Goal: Use online tool/utility: Utilize a website feature to perform a specific function

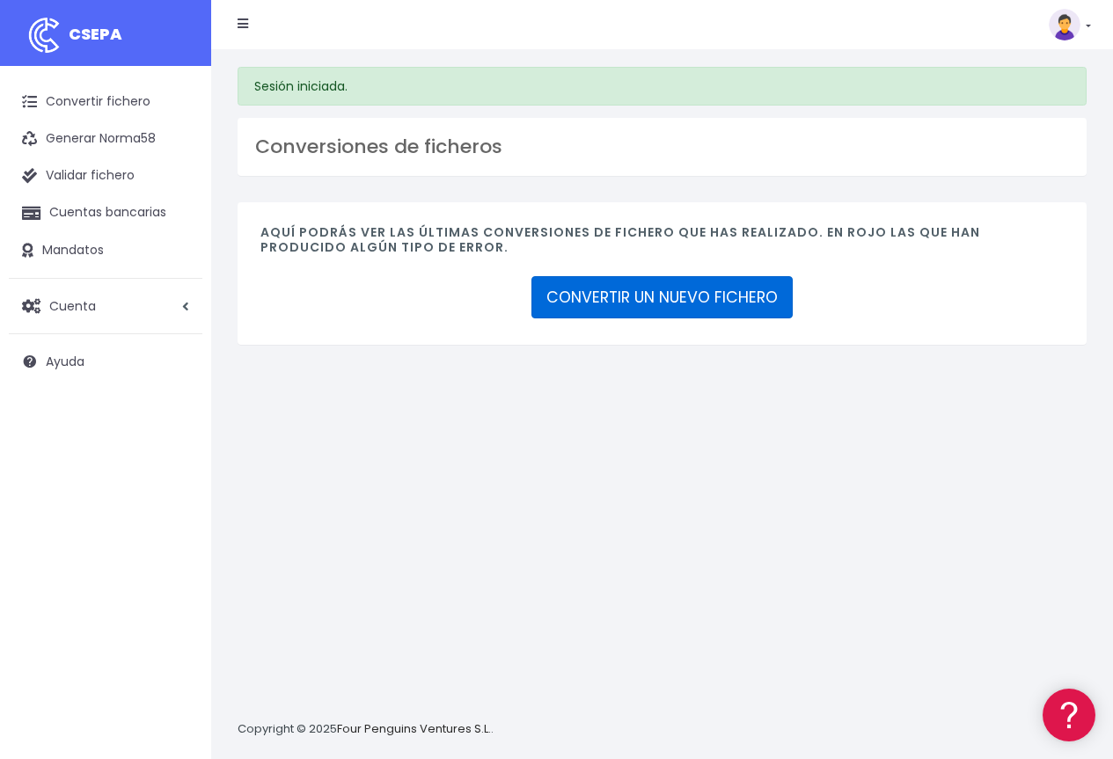
click at [668, 304] on link "CONVERTIR UN NUEVO FICHERO" at bounding box center [661, 297] width 261 height 42
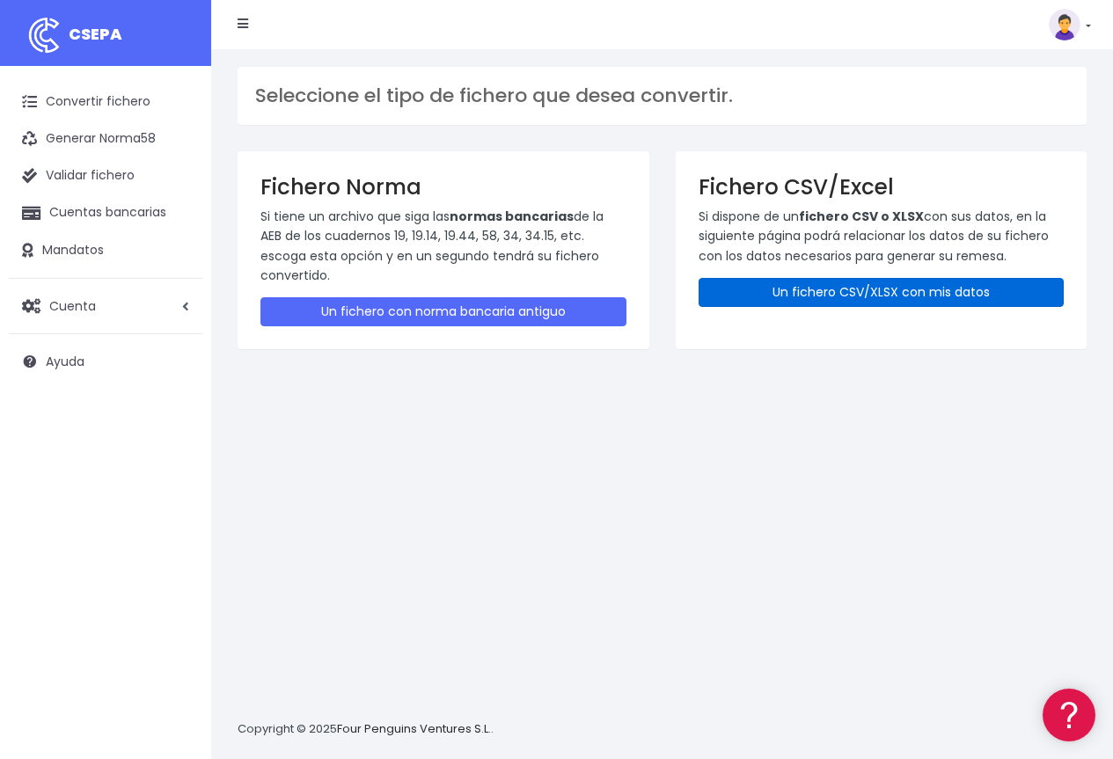
click at [863, 293] on link "Un fichero CSV/XLSX con mis datos" at bounding box center [882, 292] width 366 height 29
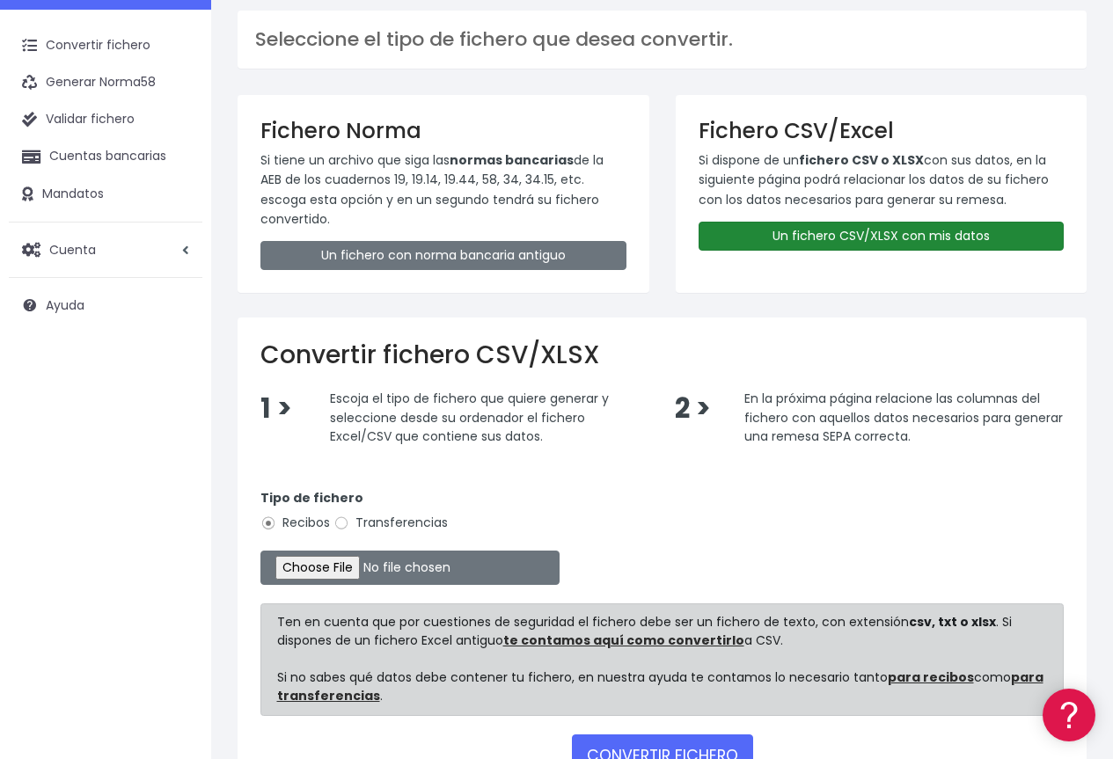
scroll to position [186, 0]
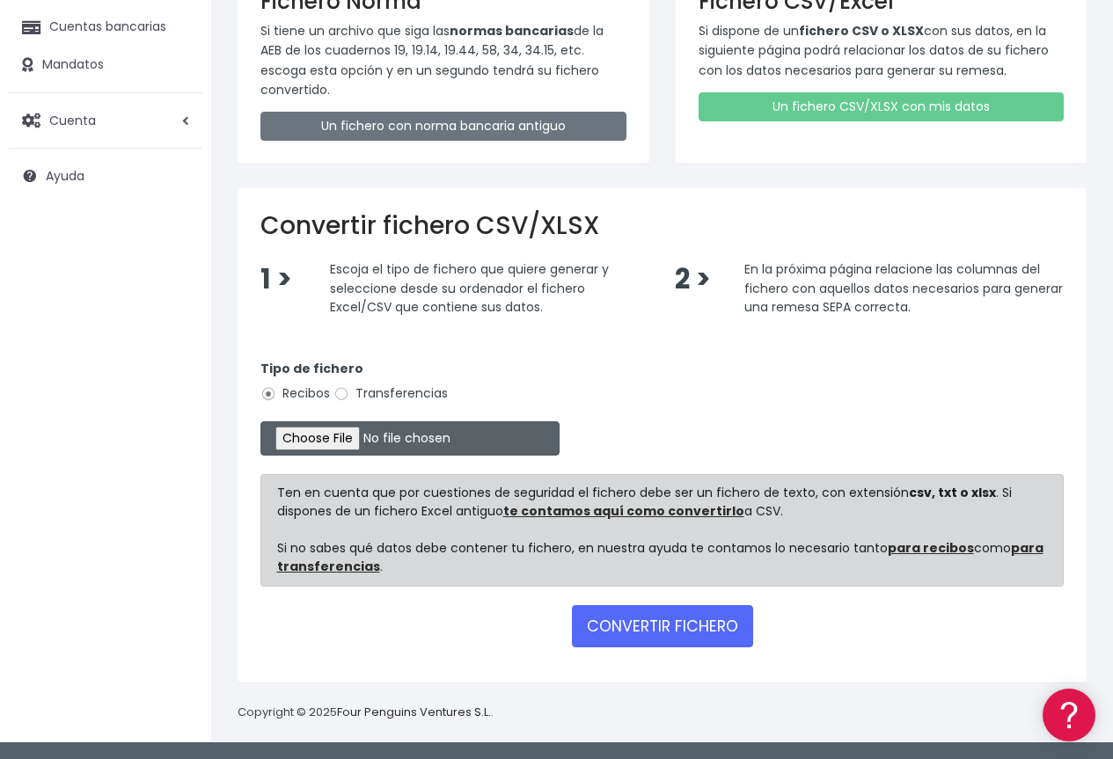
click at [326, 442] on input "file" at bounding box center [409, 438] width 299 height 34
type input "C:\fakepath\remesa_Excel_CSP_Oct25.xlsx"
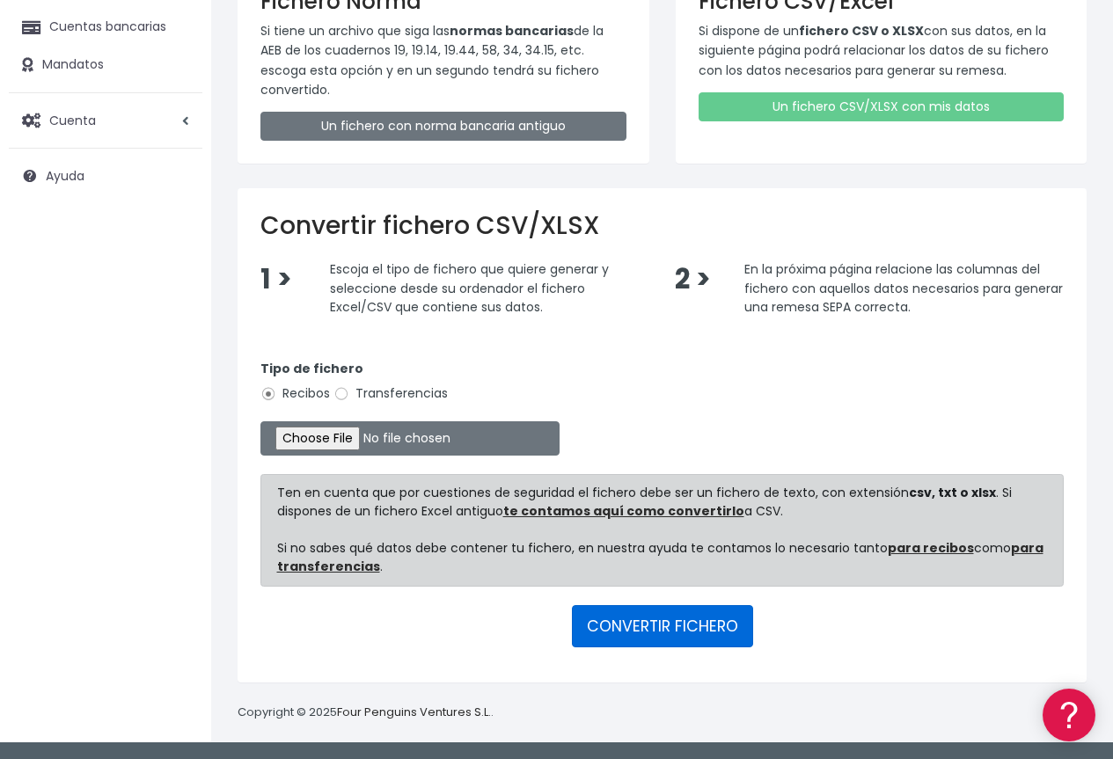
drag, startPoint x: 641, startPoint y: 633, endPoint x: 558, endPoint y: 696, distance: 104.9
click at [558, 696] on div "Convertir fichero CSV/XLSX 1 > Escoja el tipo de fichero que quiere generar y s…" at bounding box center [661, 447] width 875 height 519
click at [666, 640] on button "CONVERTIR FICHERO" at bounding box center [662, 626] width 181 height 42
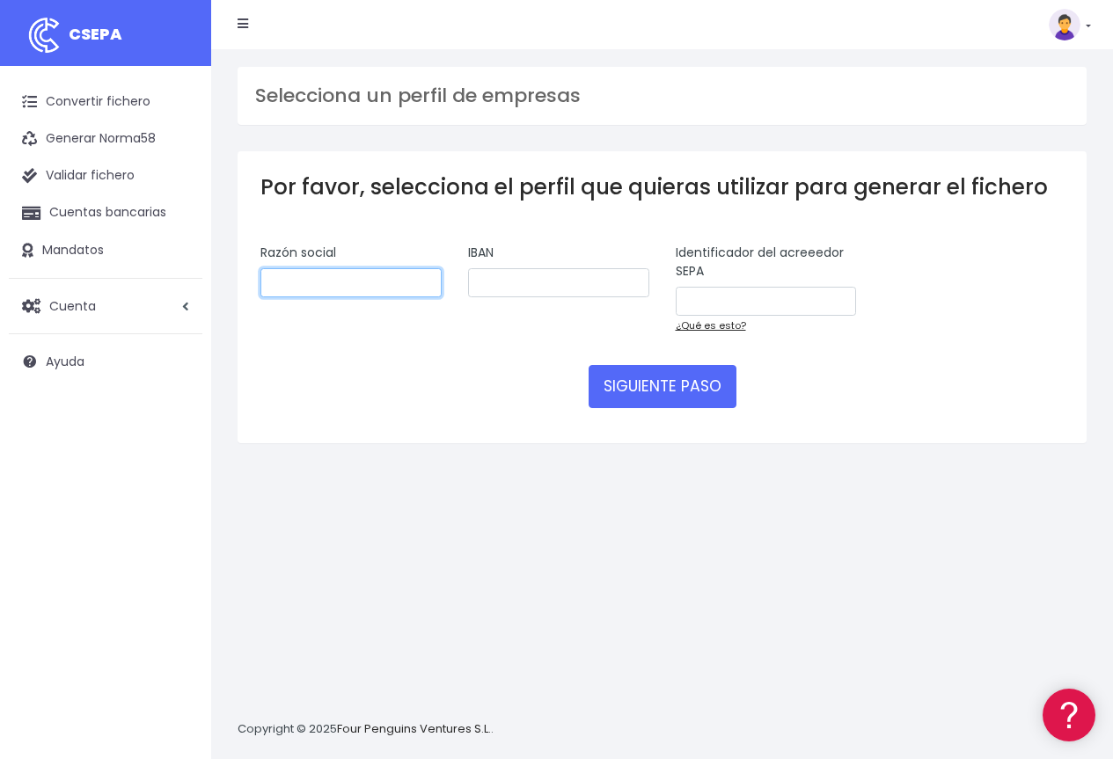
click at [295, 288] on input "text" at bounding box center [350, 283] width 181 height 30
type input "CEIP [PERSON_NAME]"
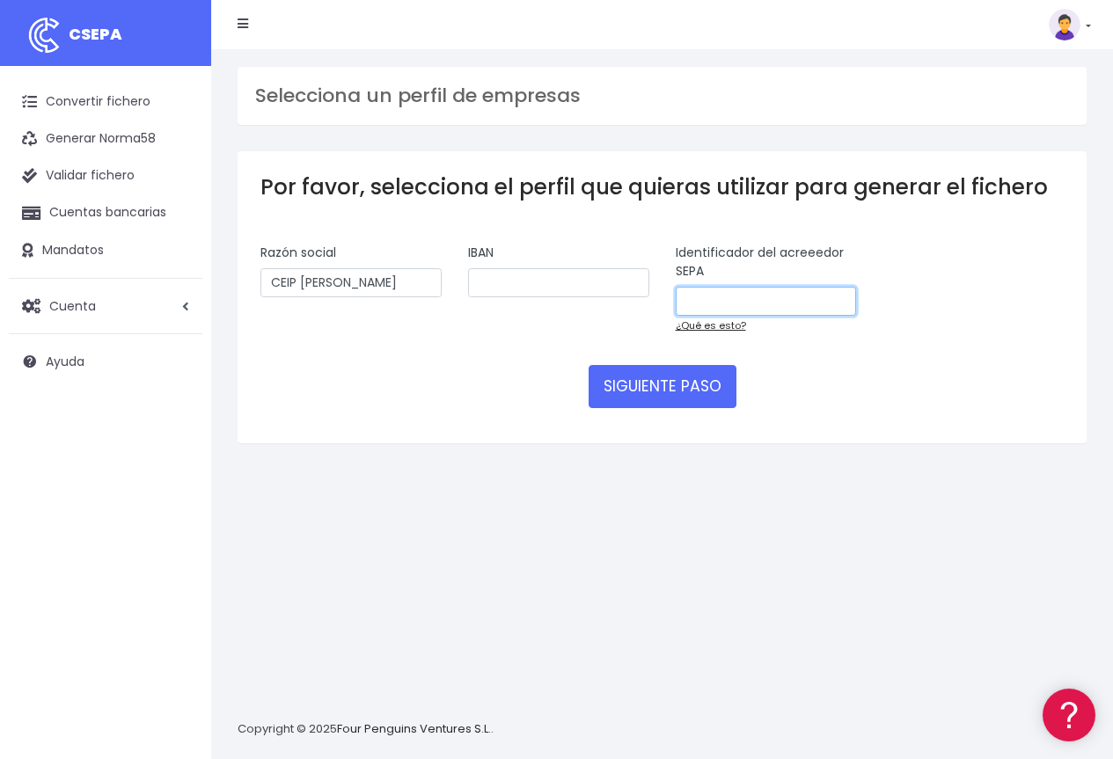
click at [774, 299] on input "text" at bounding box center [766, 302] width 181 height 30
paste input "ES20000Q2880002G"
type input "ES20000Q2880002G"
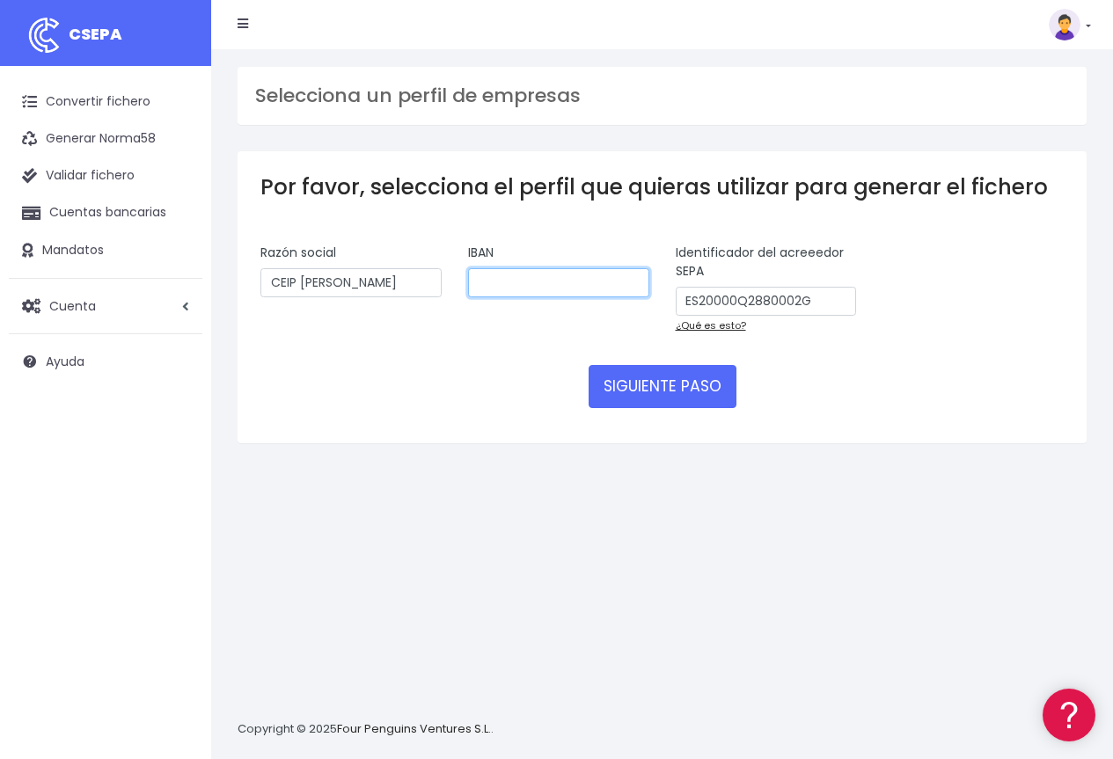
click at [511, 285] on input "text" at bounding box center [558, 283] width 181 height 30
paste input "[FINANCIAL_ID]"
type input "[FINANCIAL_ID]"
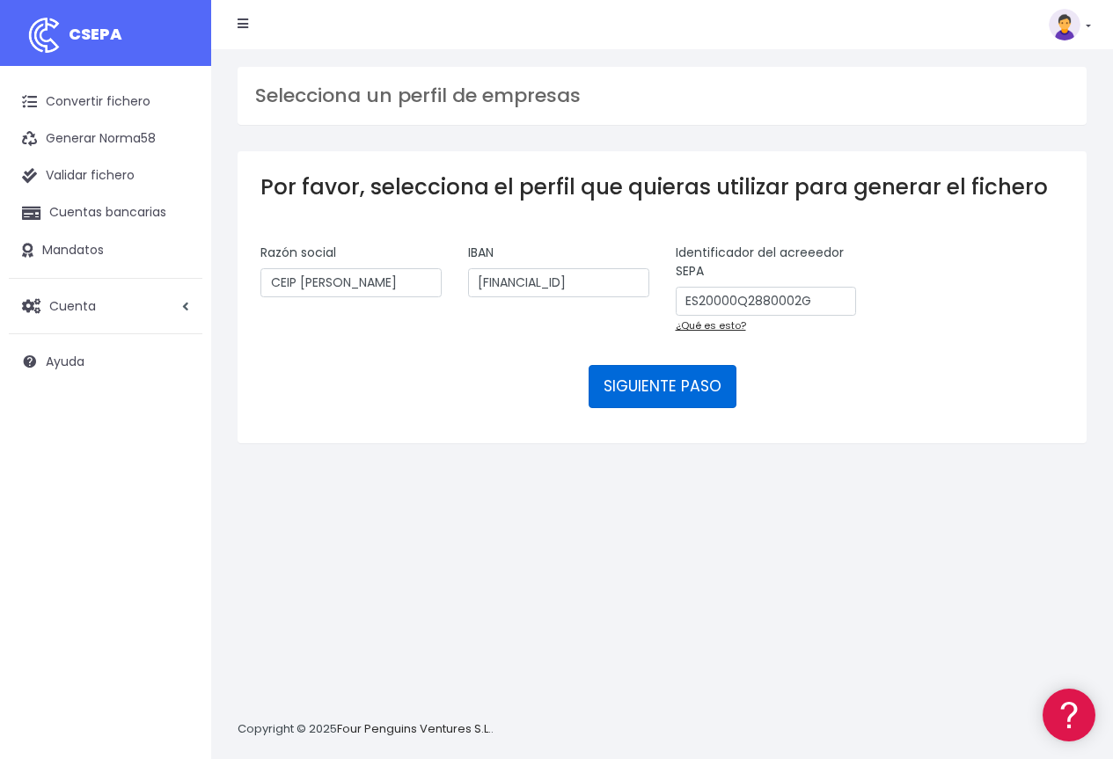
scroll to position [0, 0]
click at [660, 391] on button "SIGUIENTE PASO" at bounding box center [663, 386] width 148 height 42
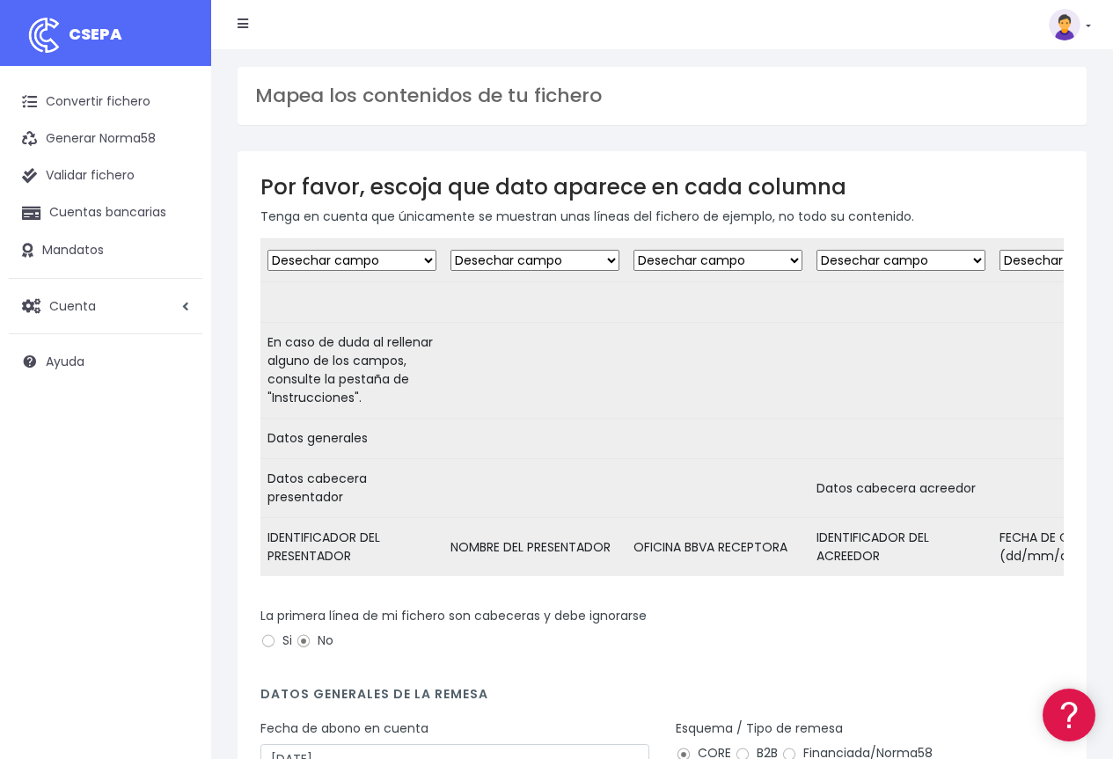
click at [412, 264] on select "Desechar campo Cliente: nombre Cliente: DNI Cliente: Email Cliente: Dirección C…" at bounding box center [351, 260] width 169 height 21
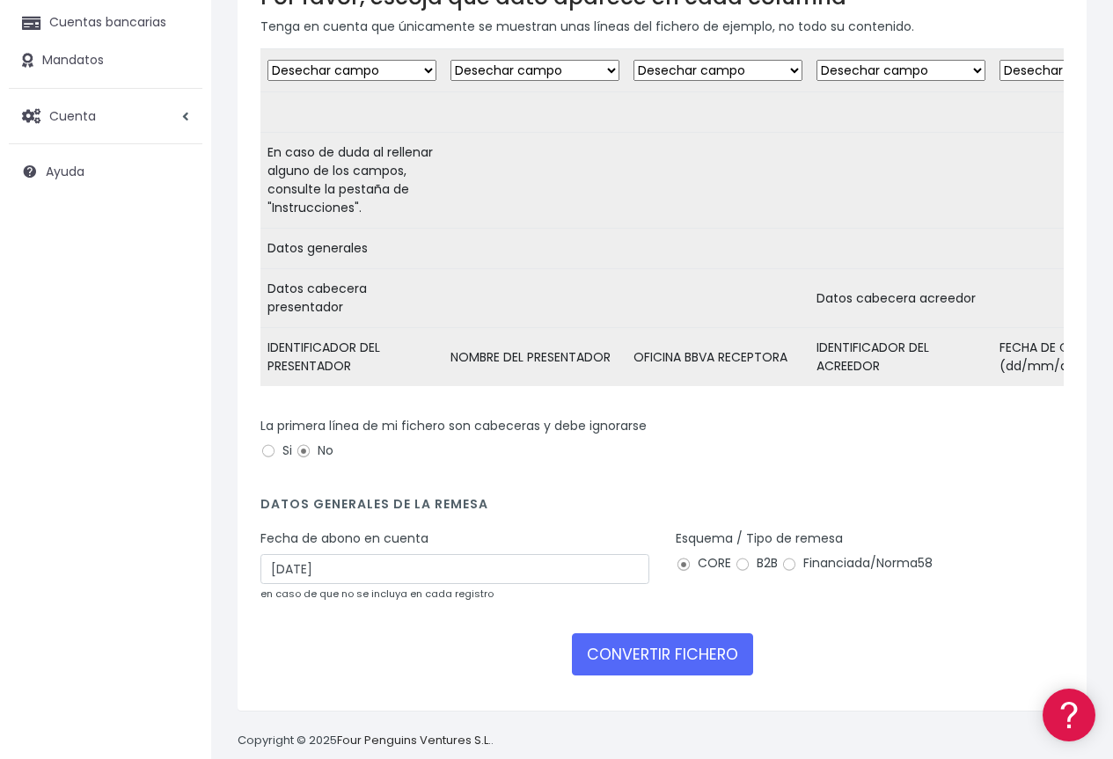
scroll to position [231, 0]
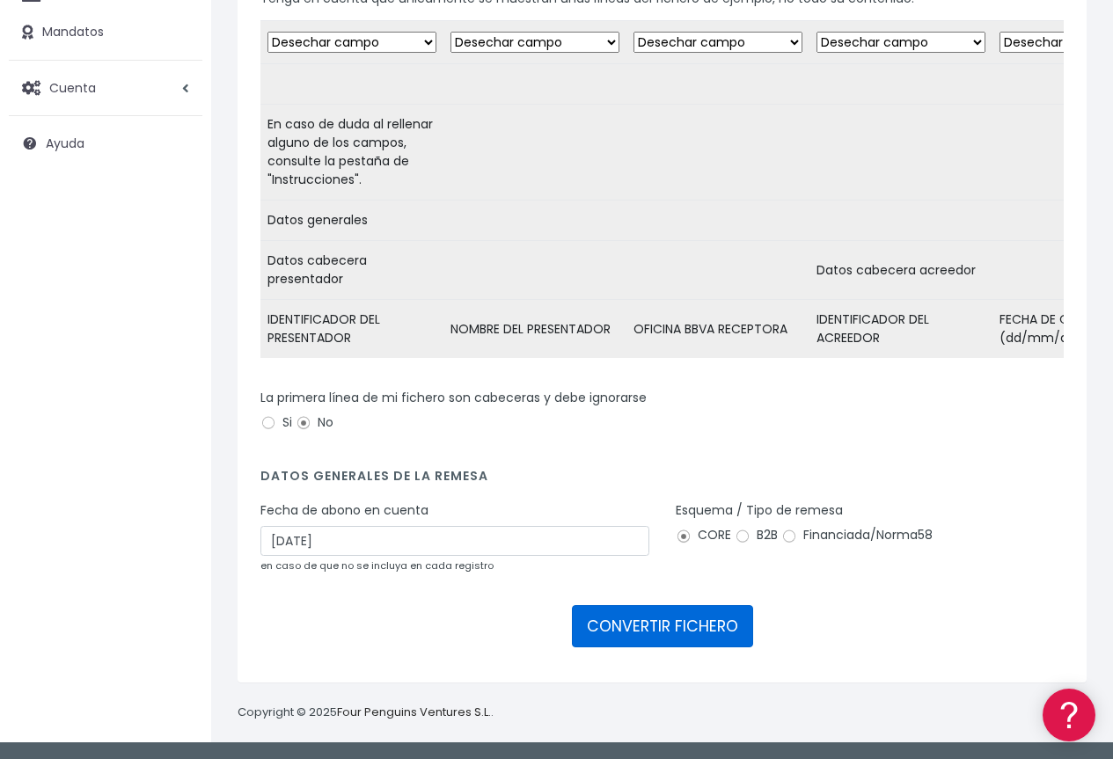
click at [684, 621] on button "CONVERTIR FICHERO" at bounding box center [662, 626] width 181 height 42
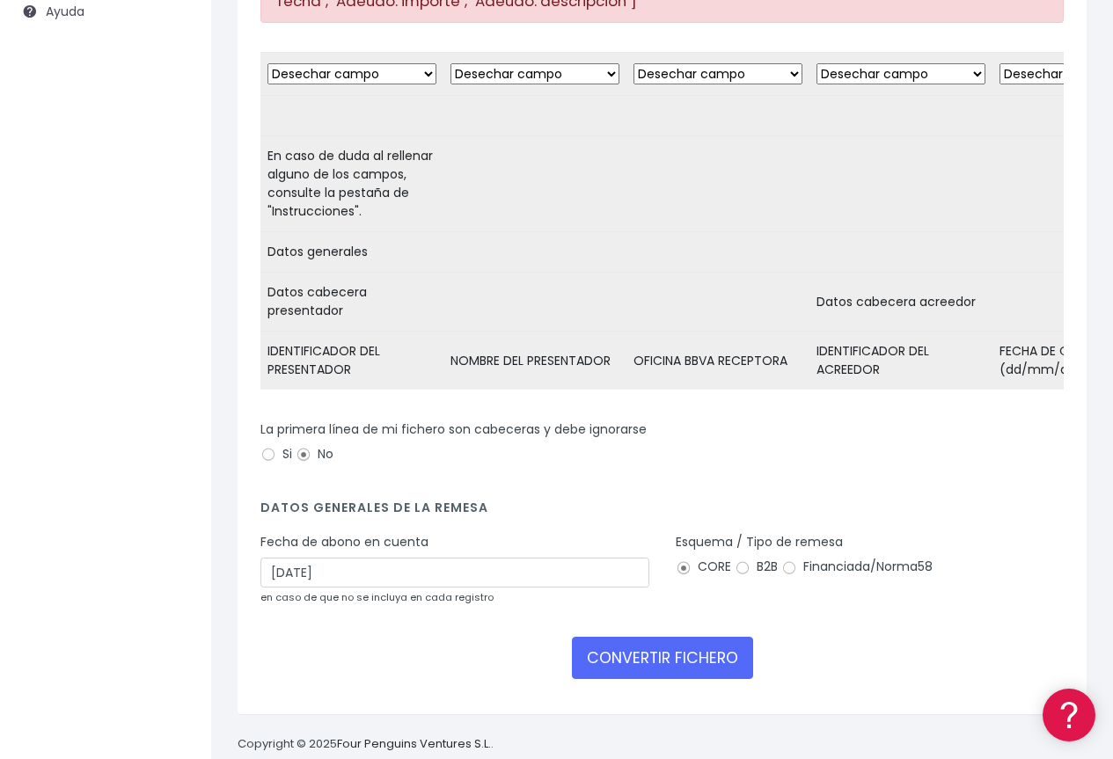
scroll to position [395, 0]
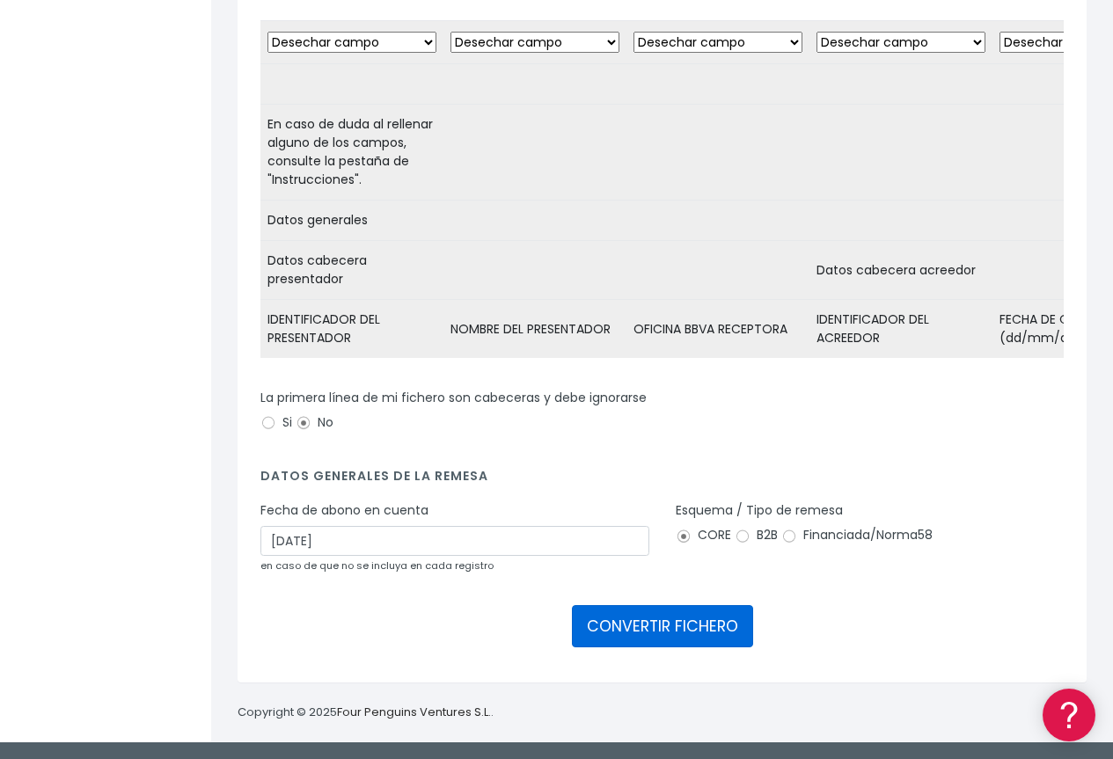
click at [686, 628] on button "CONVERTIR FICHERO" at bounding box center [662, 626] width 181 height 42
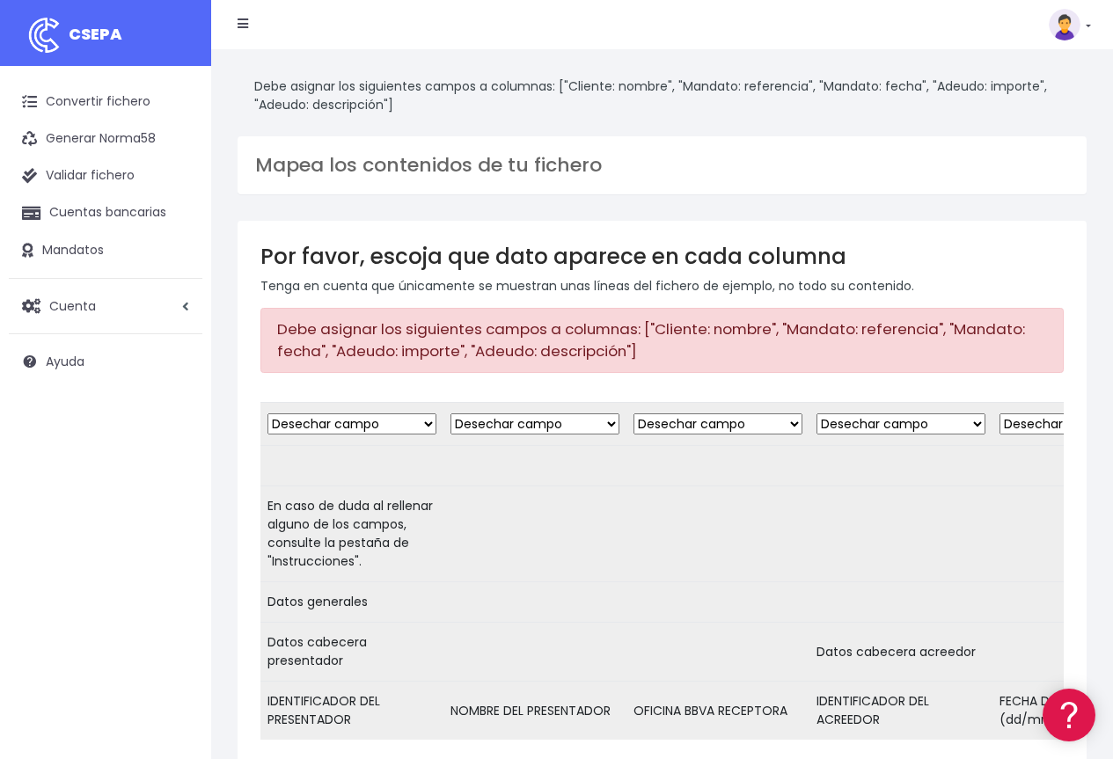
click at [286, 421] on select "Desechar campo Cliente: nombre Cliente: DNI Cliente: Email Cliente: Dirección C…" at bounding box center [351, 424] width 169 height 21
